Goal: Transaction & Acquisition: Subscribe to service/newsletter

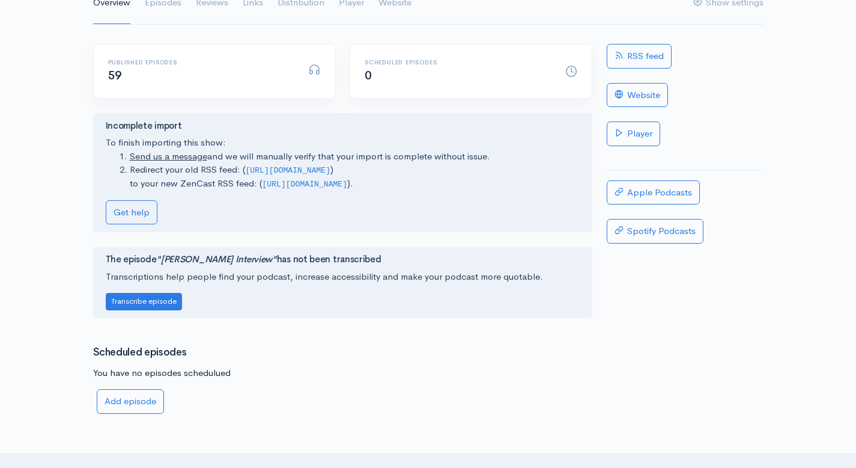
scroll to position [249, 0]
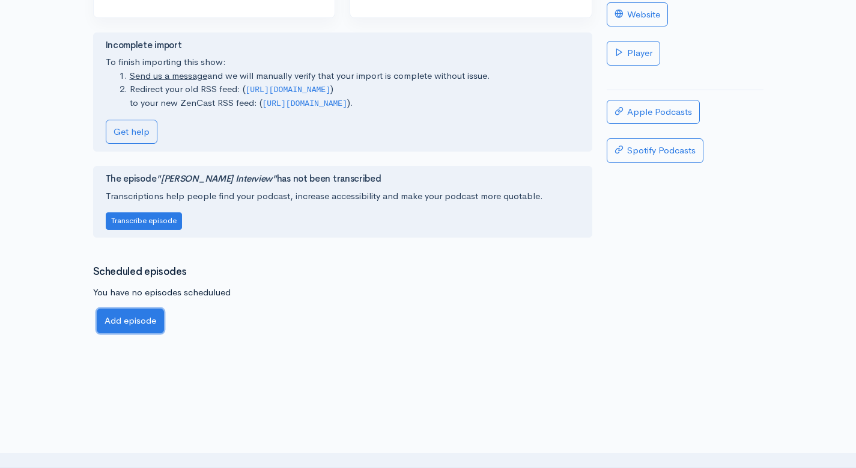
click at [136, 332] on link "Add episode" at bounding box center [130, 320] width 67 height 25
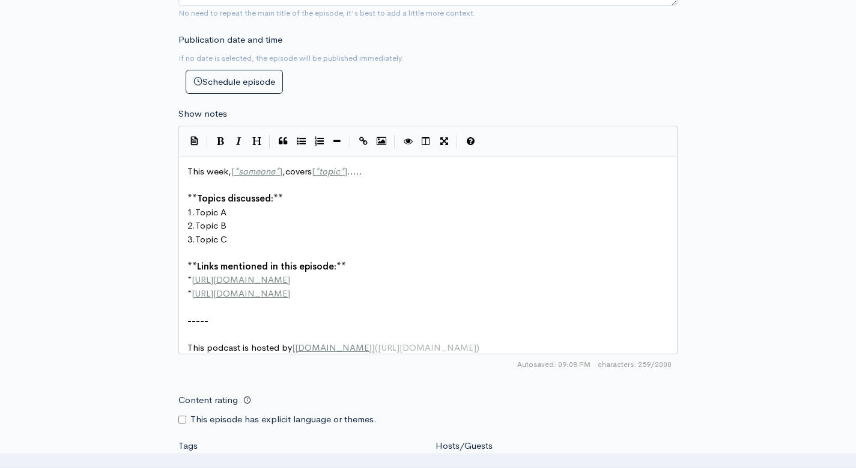
scroll to position [537, 0]
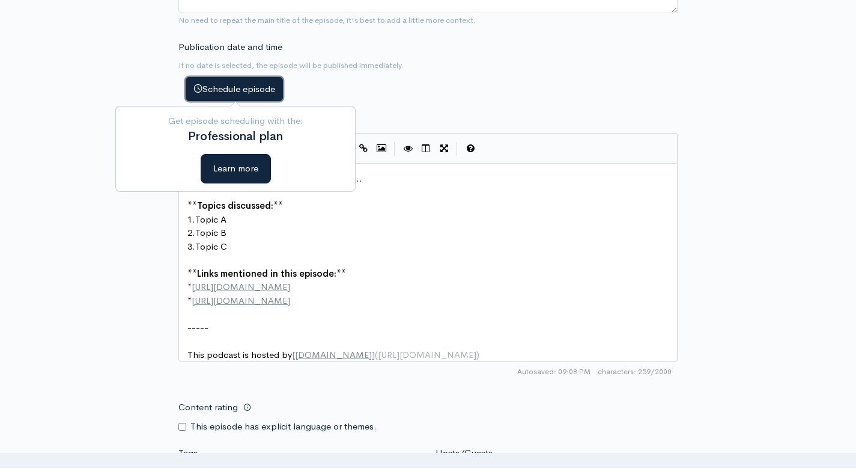
click at [233, 94] on button "Schedule episode" at bounding box center [234, 89] width 97 height 25
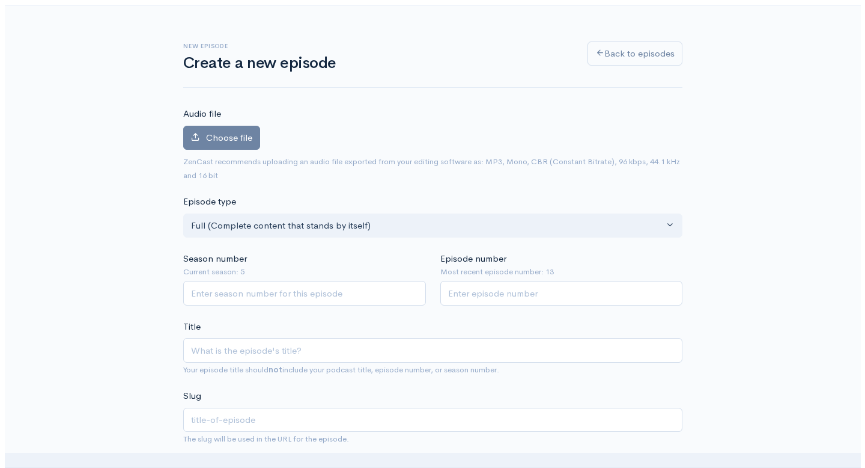
scroll to position [0, 0]
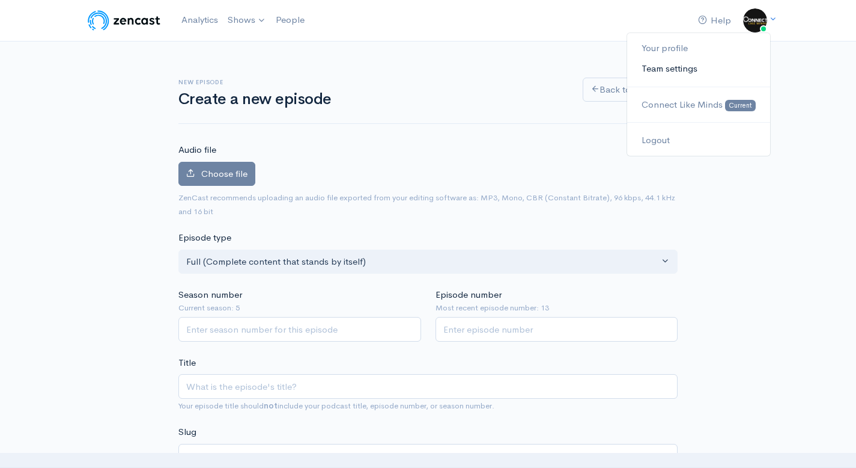
click at [669, 68] on link "Team settings" at bounding box center [698, 68] width 142 height 21
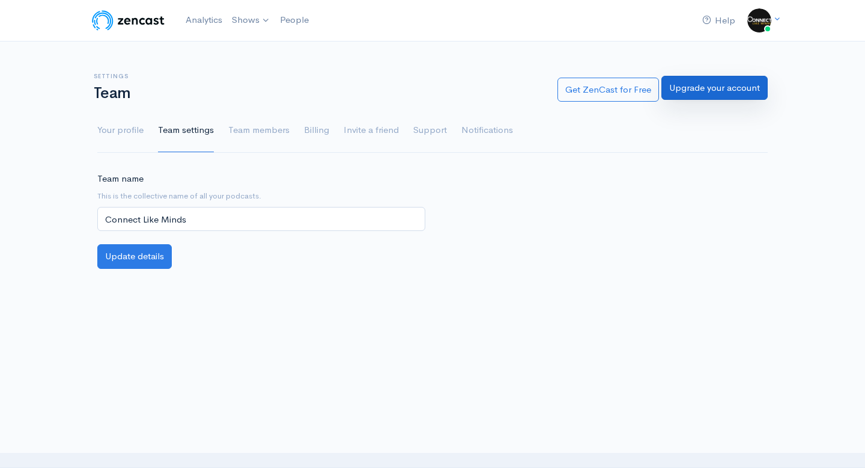
click at [715, 92] on link "Upgrade your account" at bounding box center [715, 88] width 106 height 25
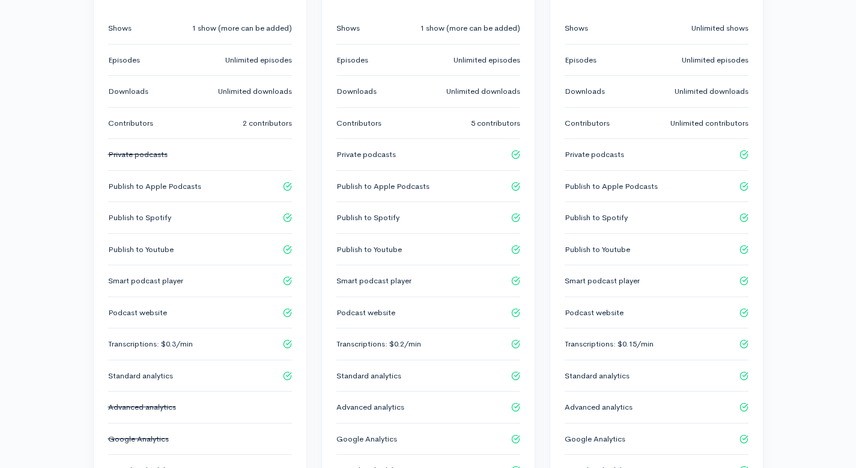
scroll to position [476, 0]
click at [742, 151] on icon at bounding box center [744, 155] width 9 height 9
drag, startPoint x: 457, startPoint y: 133, endPoint x: 486, endPoint y: 138, distance: 28.6
click at [476, 141] on li "Private podcasts" at bounding box center [429, 157] width 184 height 32
click at [534, 140] on div "Professional $ 39 USD / month Choose this plan Shows 1 show (more can be added)…" at bounding box center [428, 247] width 213 height 777
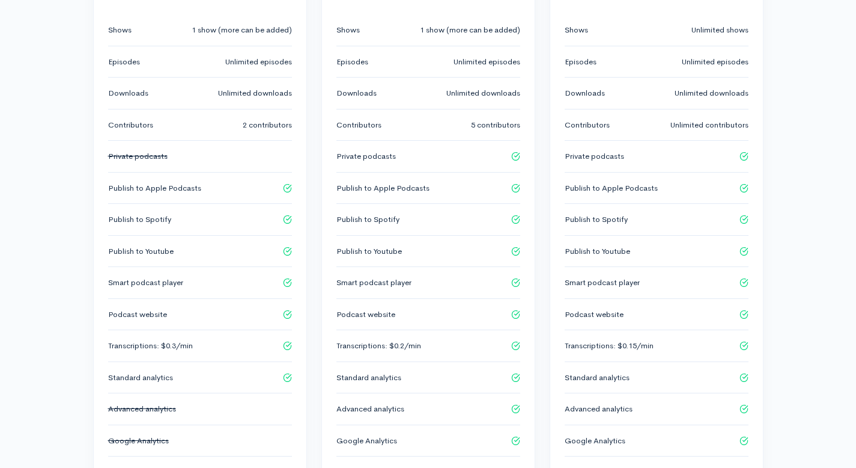
click at [516, 151] on icon at bounding box center [515, 155] width 9 height 9
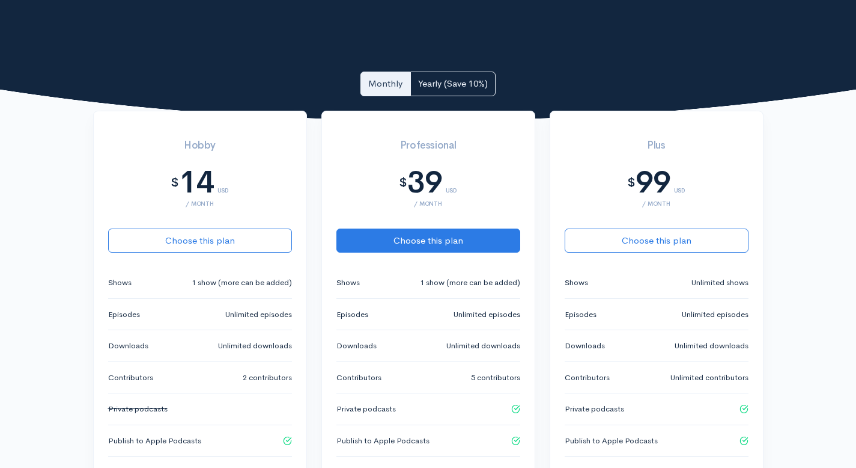
scroll to position [233, 0]
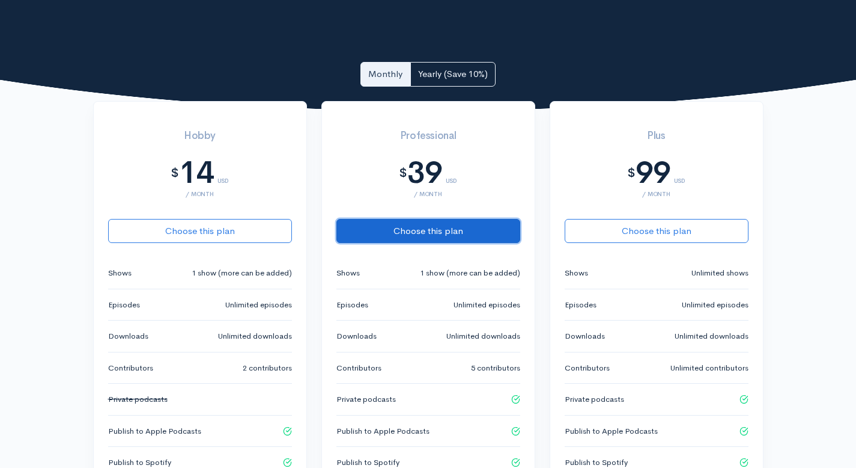
click at [423, 219] on button "Choose this plan" at bounding box center [429, 231] width 184 height 25
